Goal: Transaction & Acquisition: Book appointment/travel/reservation

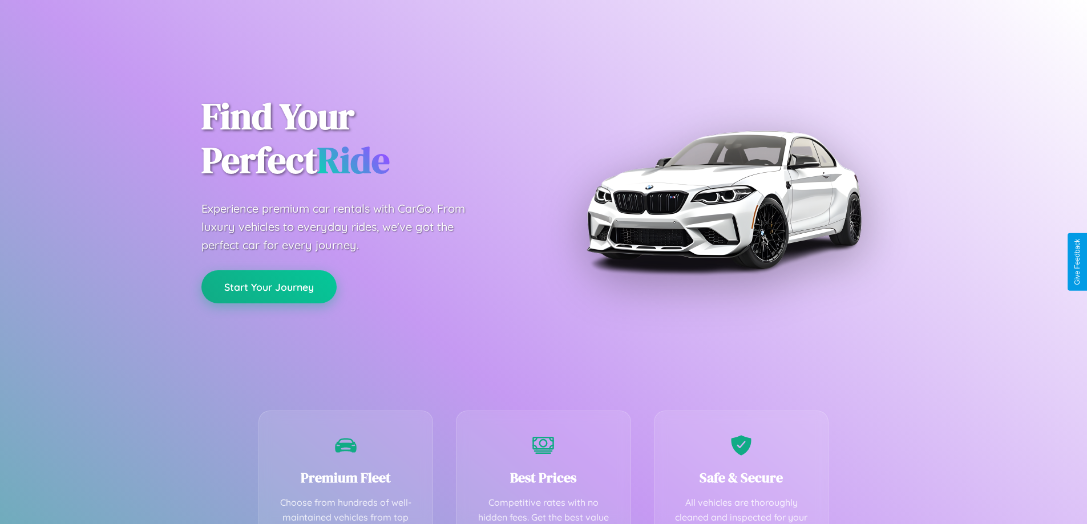
click at [269, 288] on button "Start Your Journey" at bounding box center [268, 286] width 135 height 33
click at [269, 286] on button "Start Your Journey" at bounding box center [268, 286] width 135 height 33
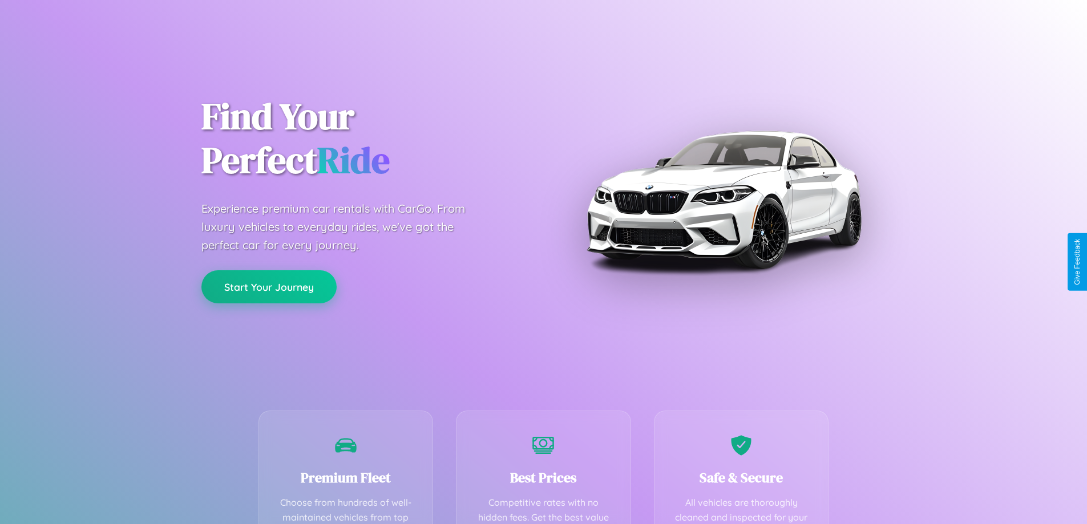
click at [269, 286] on button "Start Your Journey" at bounding box center [268, 286] width 135 height 33
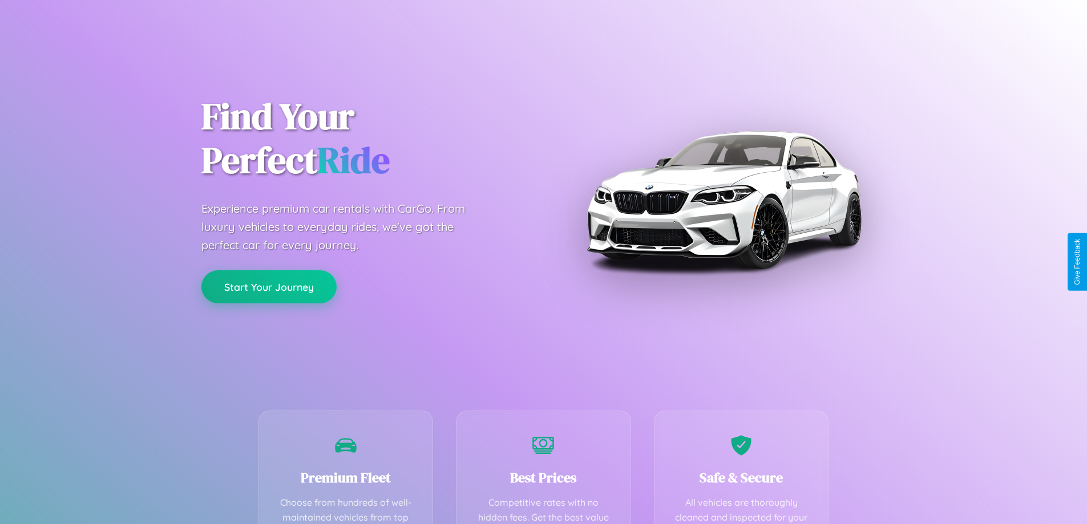
click at [269, 286] on button "Start Your Journey" at bounding box center [268, 286] width 135 height 33
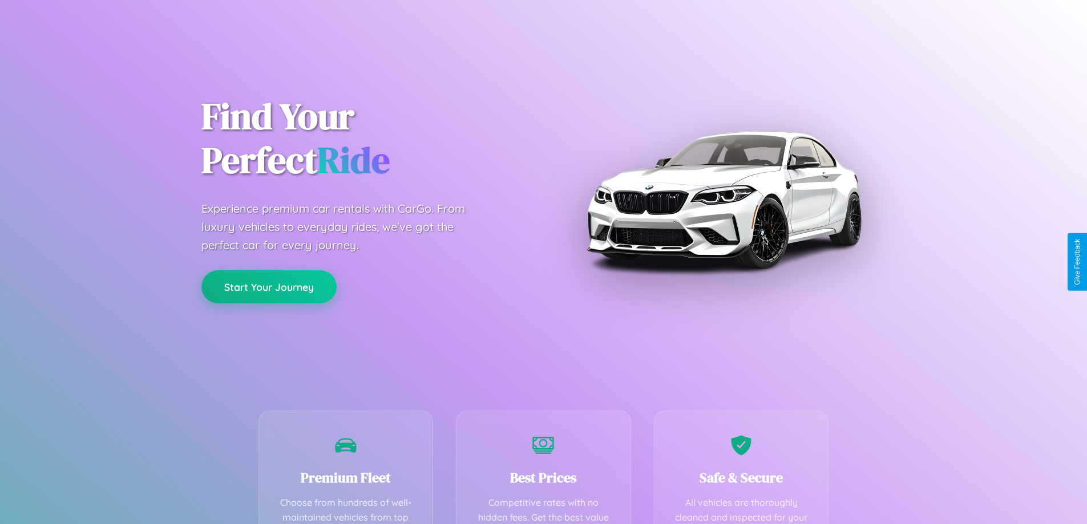
click at [269, 286] on button "Start Your Journey" at bounding box center [268, 286] width 135 height 33
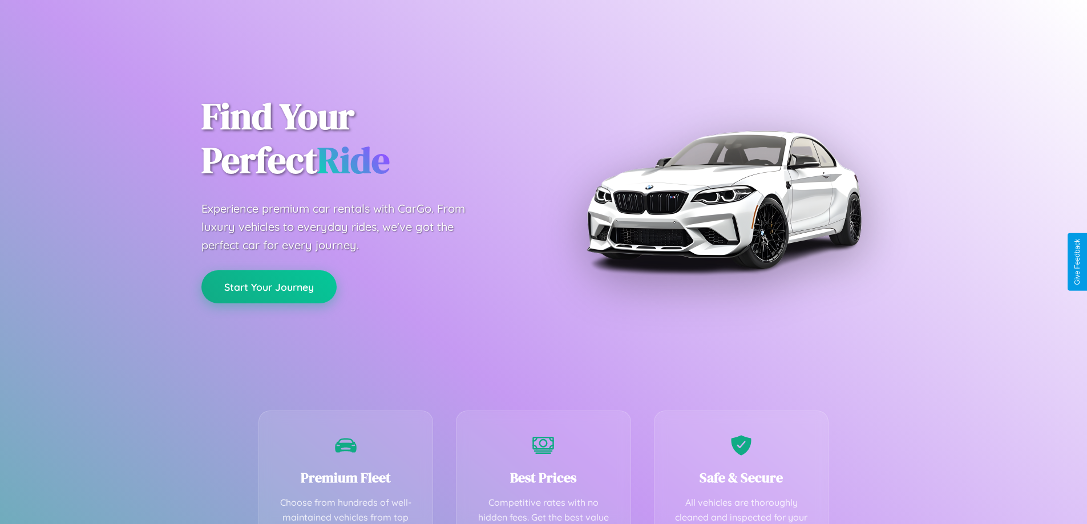
click at [269, 286] on button "Start Your Journey" at bounding box center [268, 286] width 135 height 33
